Goal: Navigation & Orientation: Find specific page/section

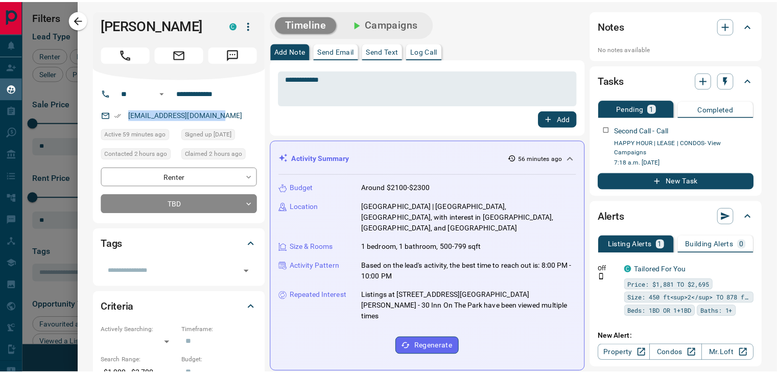
scroll to position [274, 584]
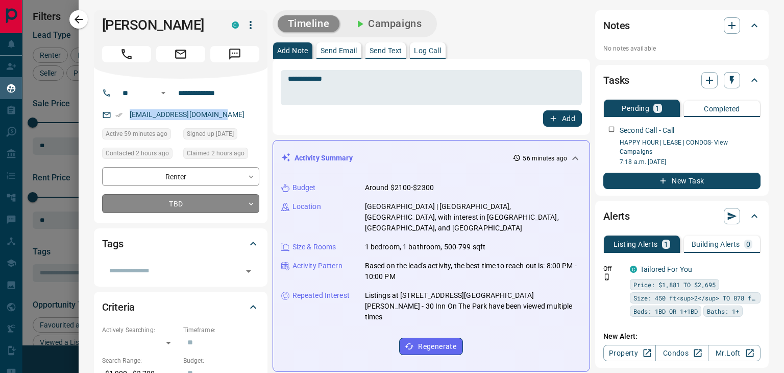
click at [230, 201] on body "Lead Transfers Claim Leads My Leads Tasks Opportunities Deals Campaigns Automat…" at bounding box center [392, 180] width 784 height 360
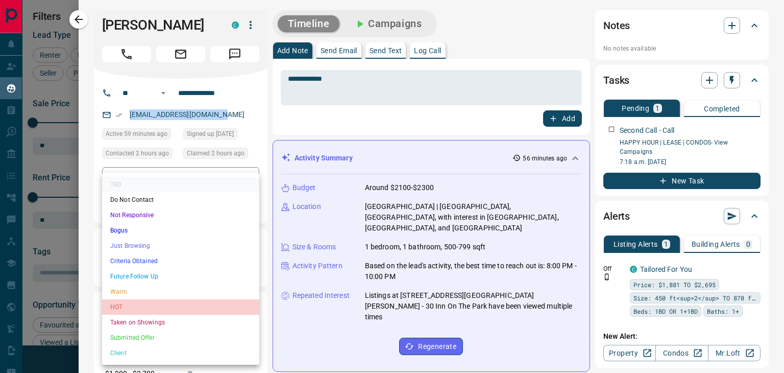
click at [178, 303] on li "HOT" at bounding box center [180, 306] width 157 height 15
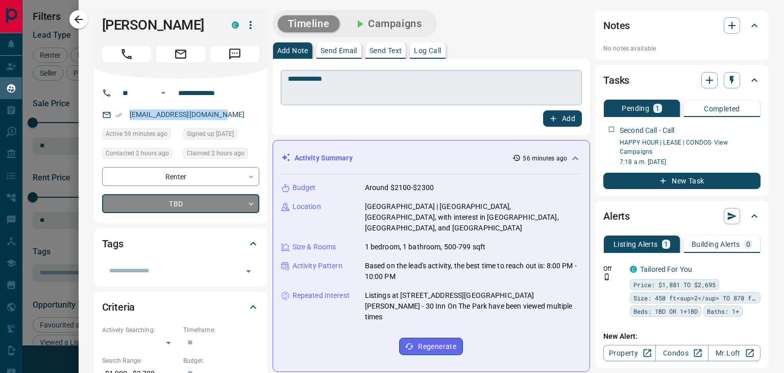
type input "*"
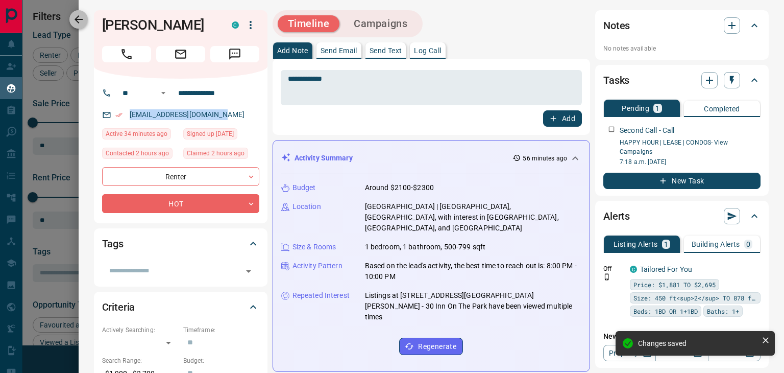
click at [80, 22] on icon "button" at bounding box center [79, 19] width 12 height 12
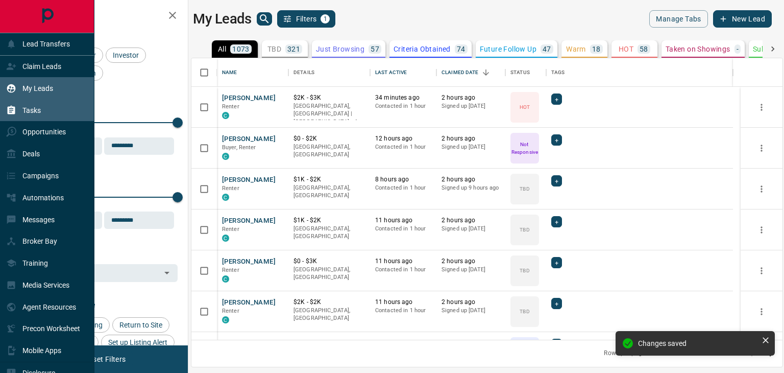
click at [56, 113] on div "Tasks" at bounding box center [47, 110] width 94 height 22
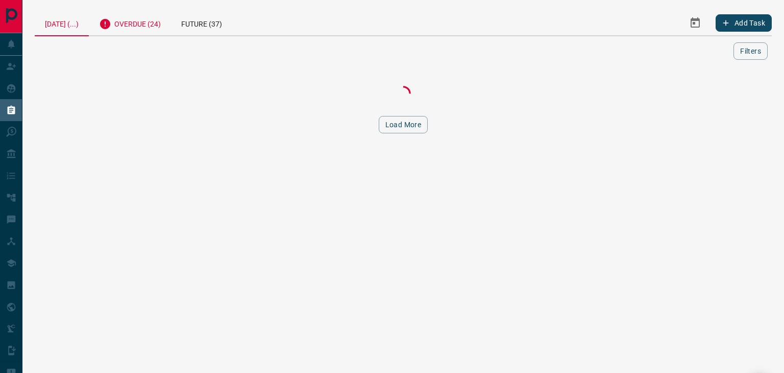
click at [147, 24] on div "Overdue (24)" at bounding box center [130, 22] width 82 height 25
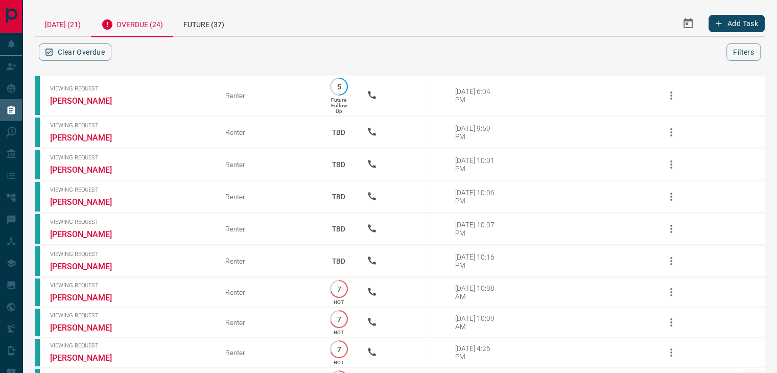
click at [68, 23] on div "Today (21)" at bounding box center [63, 23] width 56 height 26
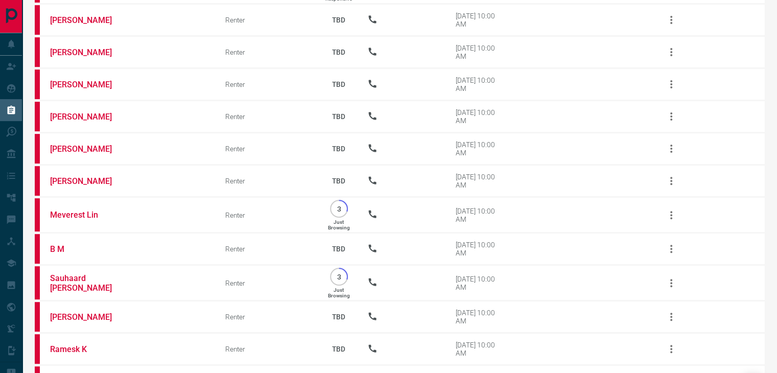
scroll to position [434, 0]
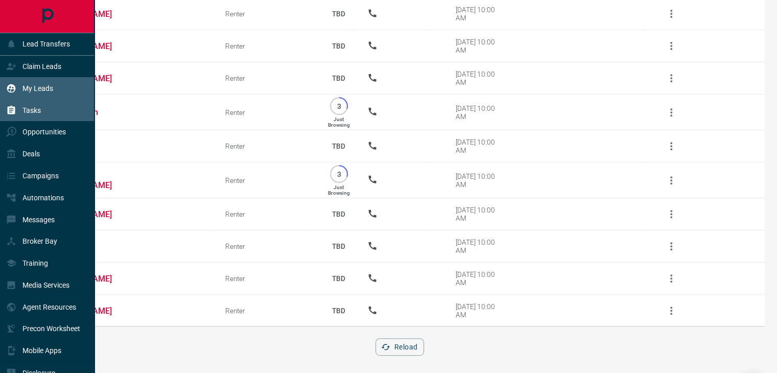
click at [33, 86] on p "My Leads" at bounding box center [37, 88] width 31 height 8
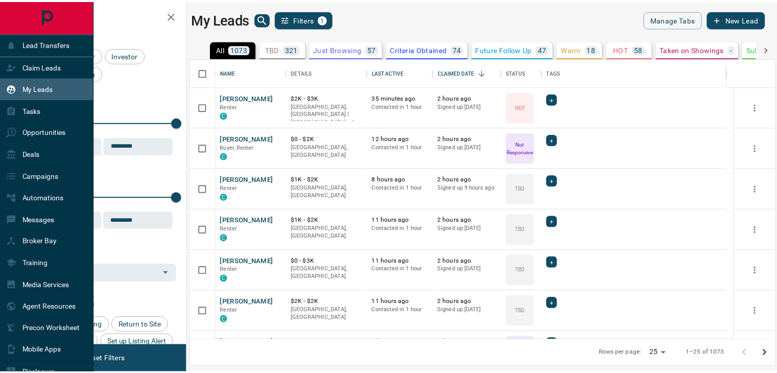
scroll to position [274, 584]
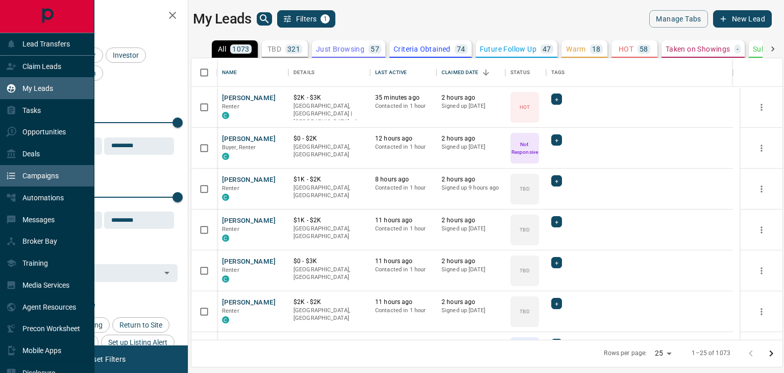
click at [57, 180] on p "Campaigns" at bounding box center [40, 176] width 36 height 8
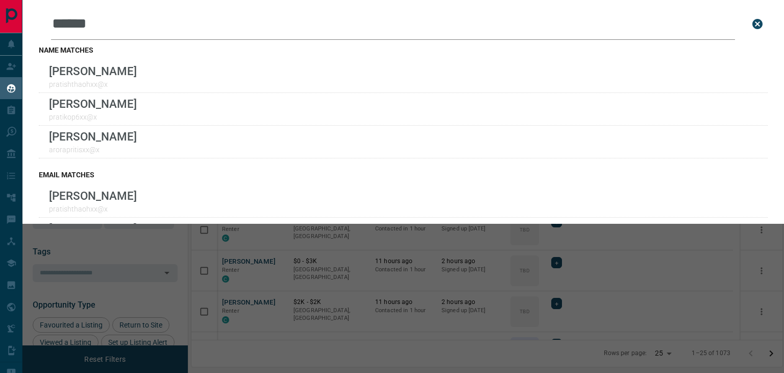
scroll to position [274, 584]
drag, startPoint x: 133, startPoint y: 28, endPoint x: 32, endPoint y: 19, distance: 101.5
click at [32, 19] on div "Leads Search Bar ****** Search for a lead by name, email, phone, or id name mat…" at bounding box center [403, 112] width 762 height 224
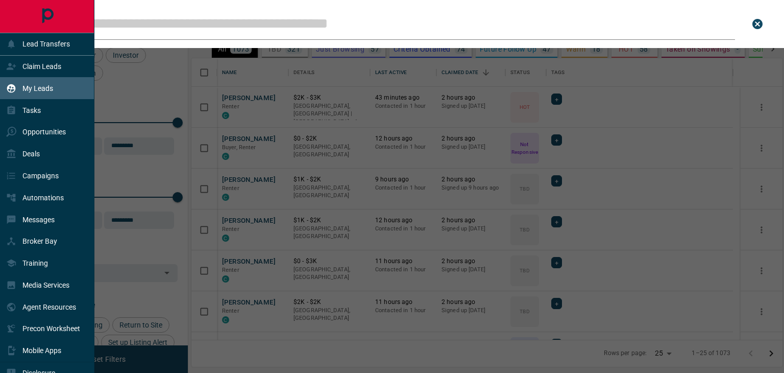
click at [49, 16] on icon "Main Page" at bounding box center [47, 16] width 23 height 23
